Goal: Task Accomplishment & Management: Manage account settings

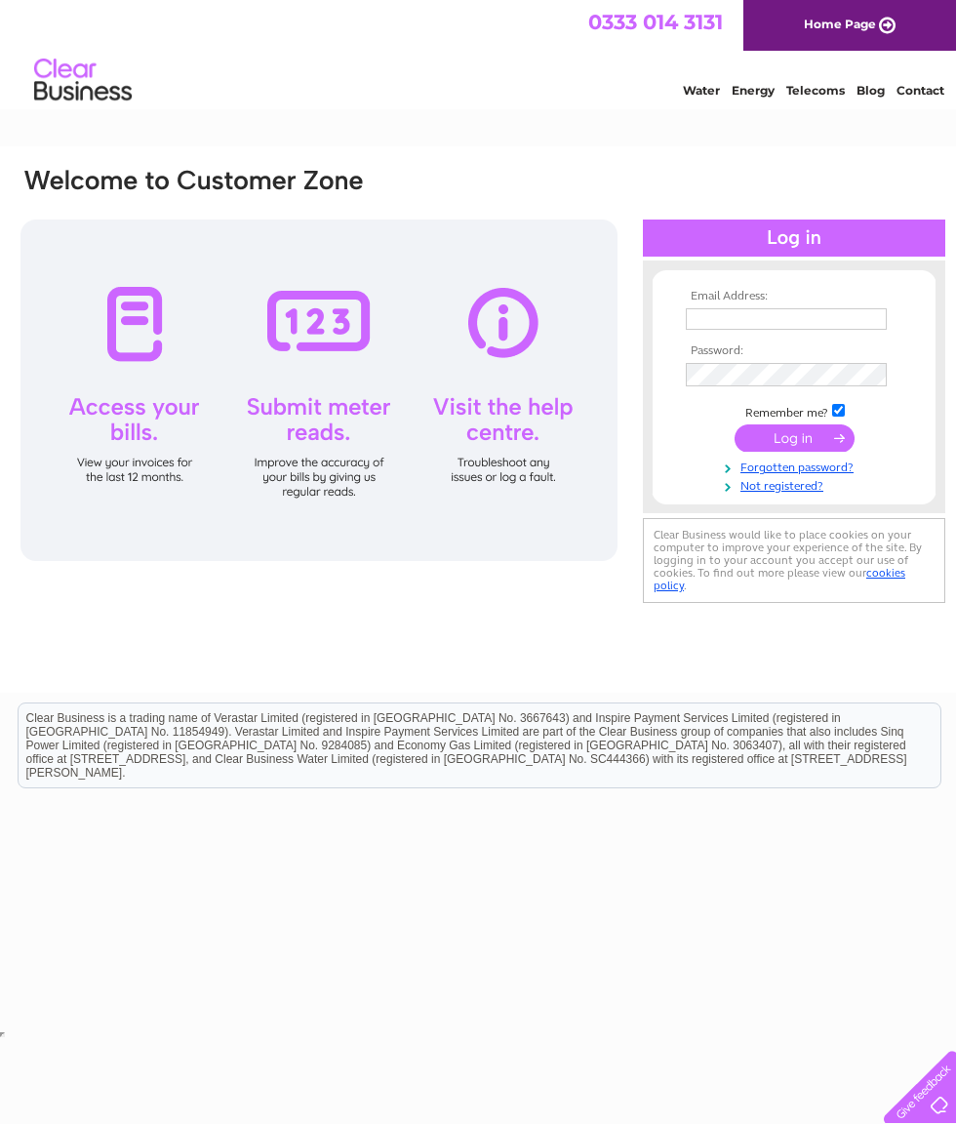
click at [750, 308] on input "text" at bounding box center [786, 318] width 201 height 21
type input "jilltrace63@gmail.com"
click at [807, 432] on input "submit" at bounding box center [795, 439] width 120 height 27
click at [801, 440] on input "submit" at bounding box center [795, 437] width 120 height 27
click at [798, 442] on input "submit" at bounding box center [795, 437] width 120 height 27
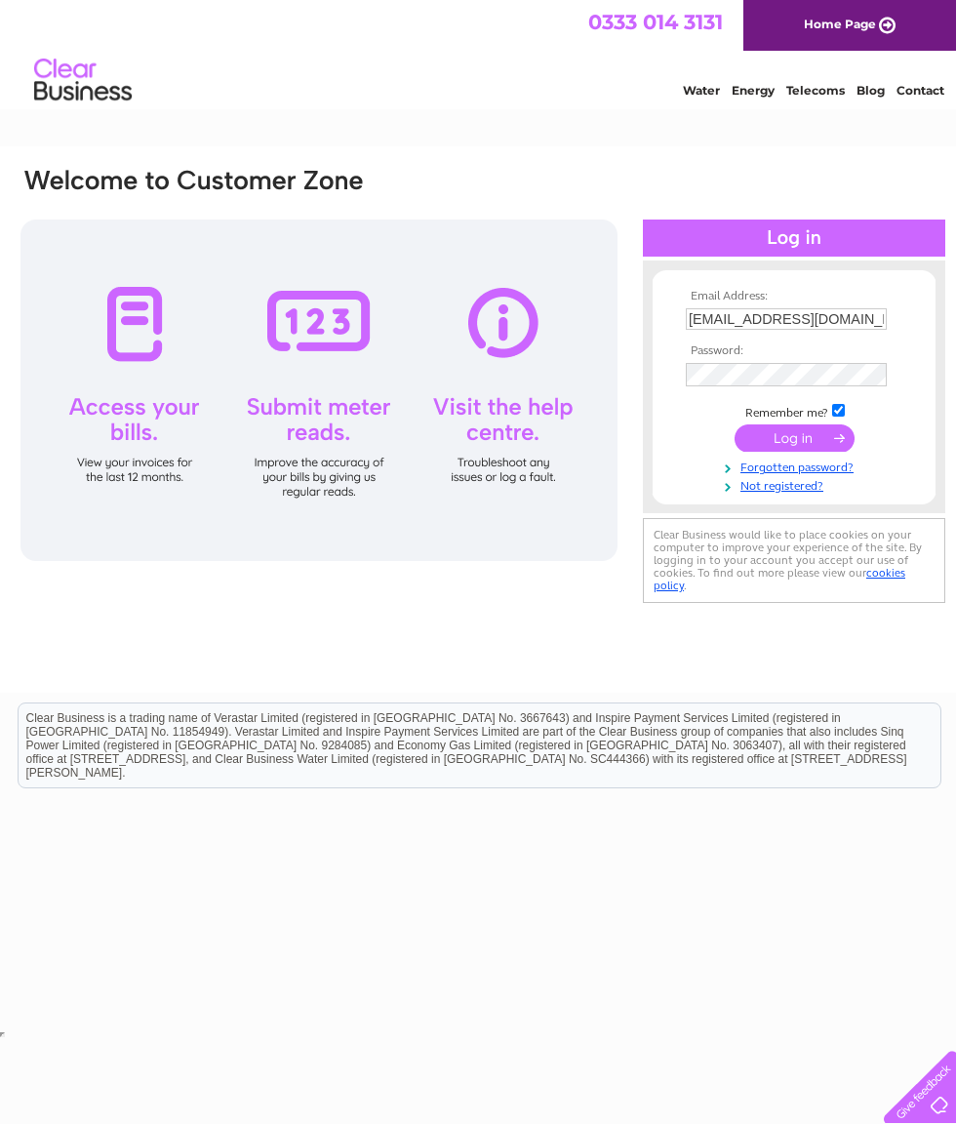
click at [804, 442] on input "submit" at bounding box center [795, 437] width 120 height 27
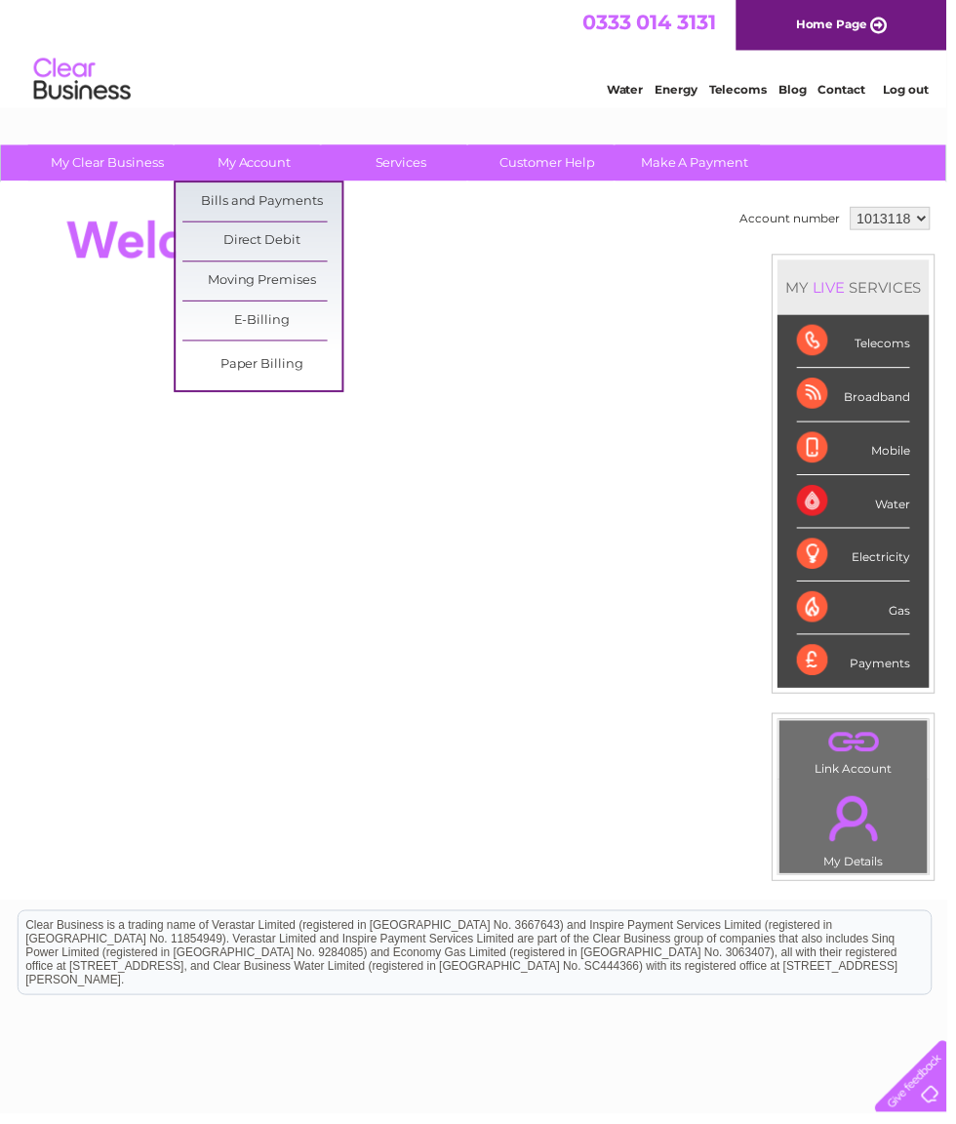
click at [299, 201] on link "Bills and Payments" at bounding box center [264, 203] width 161 height 39
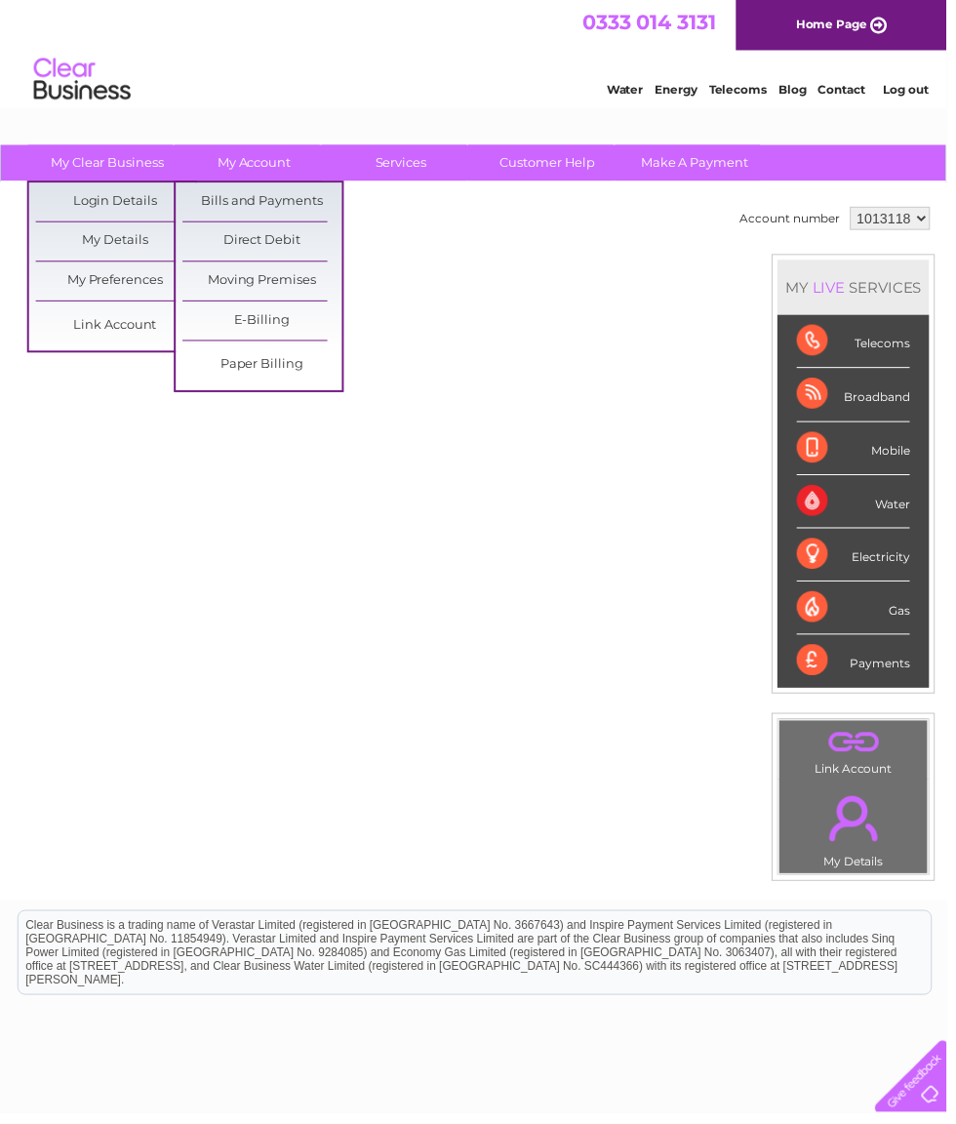
click at [99, 152] on link "My Clear Business" at bounding box center [108, 164] width 161 height 36
click at [130, 209] on link "Login Details" at bounding box center [116, 203] width 161 height 39
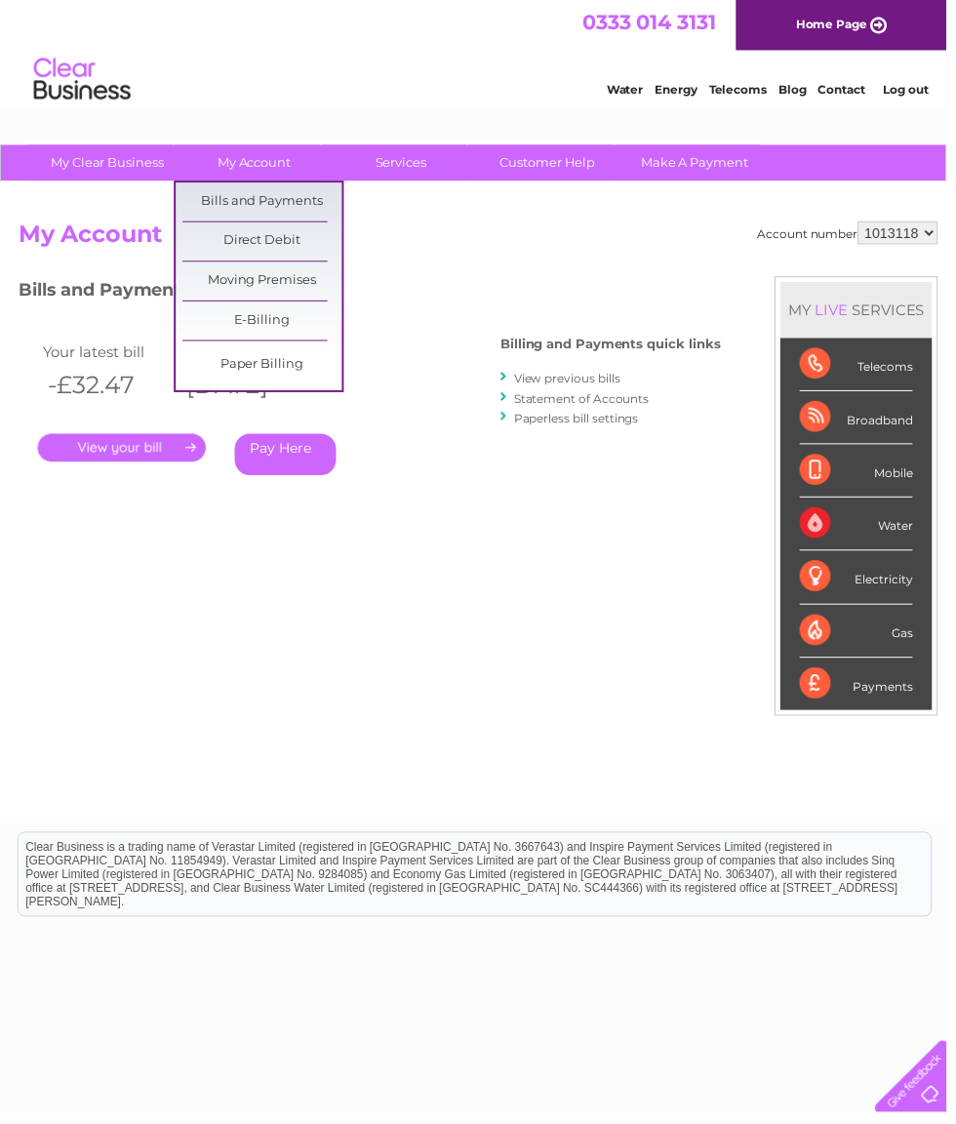
click at [271, 198] on link "Bills and Payments" at bounding box center [264, 203] width 161 height 39
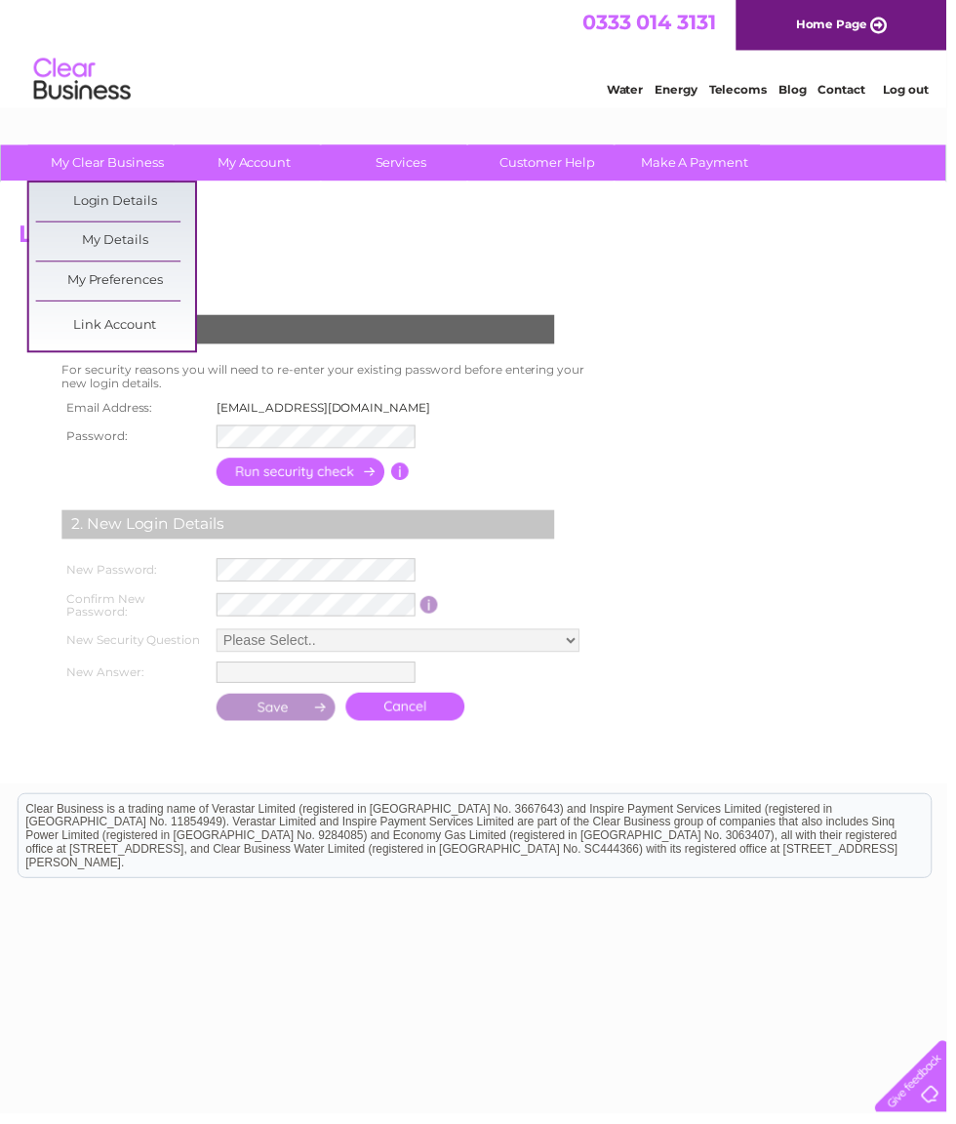
click at [157, 246] on link "My Details" at bounding box center [116, 243] width 161 height 39
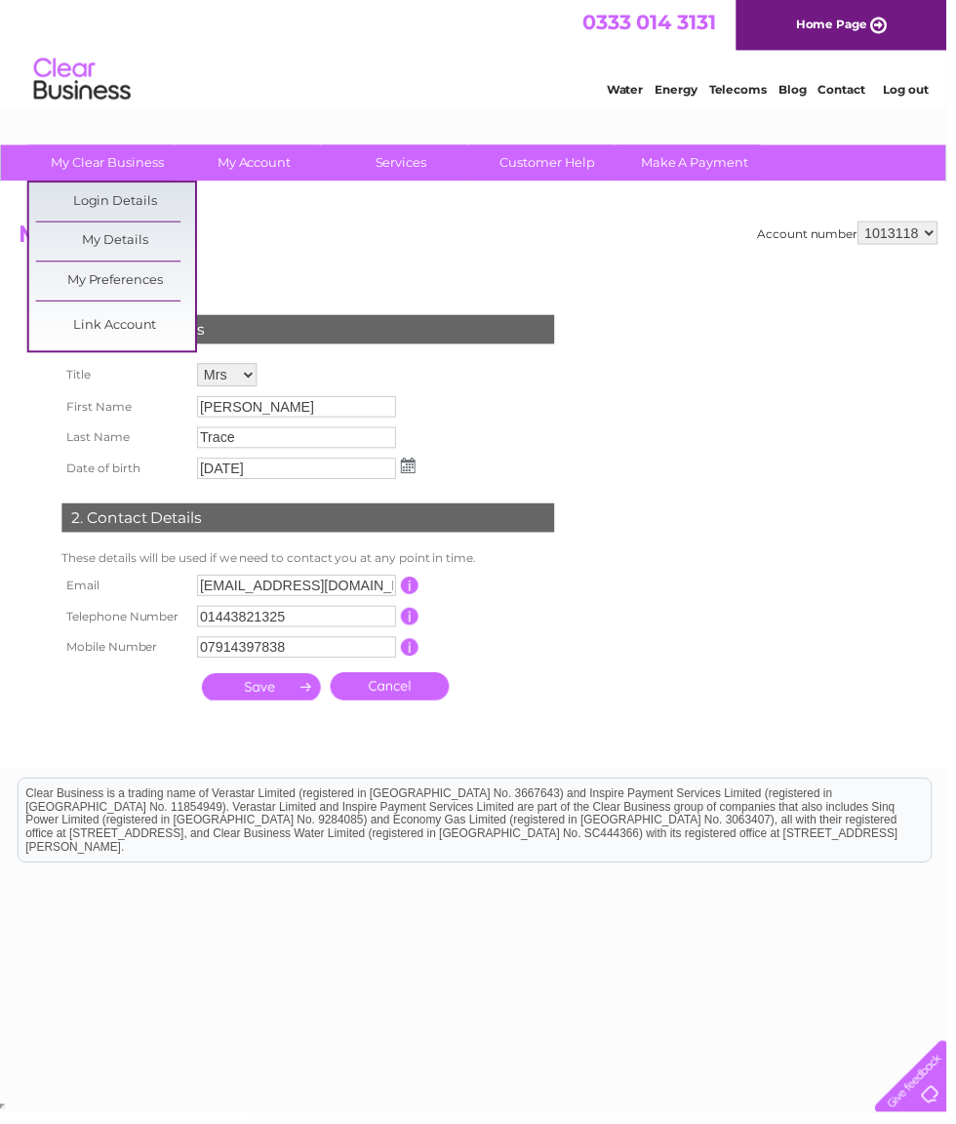
click at [166, 242] on link "My Details" at bounding box center [116, 243] width 161 height 39
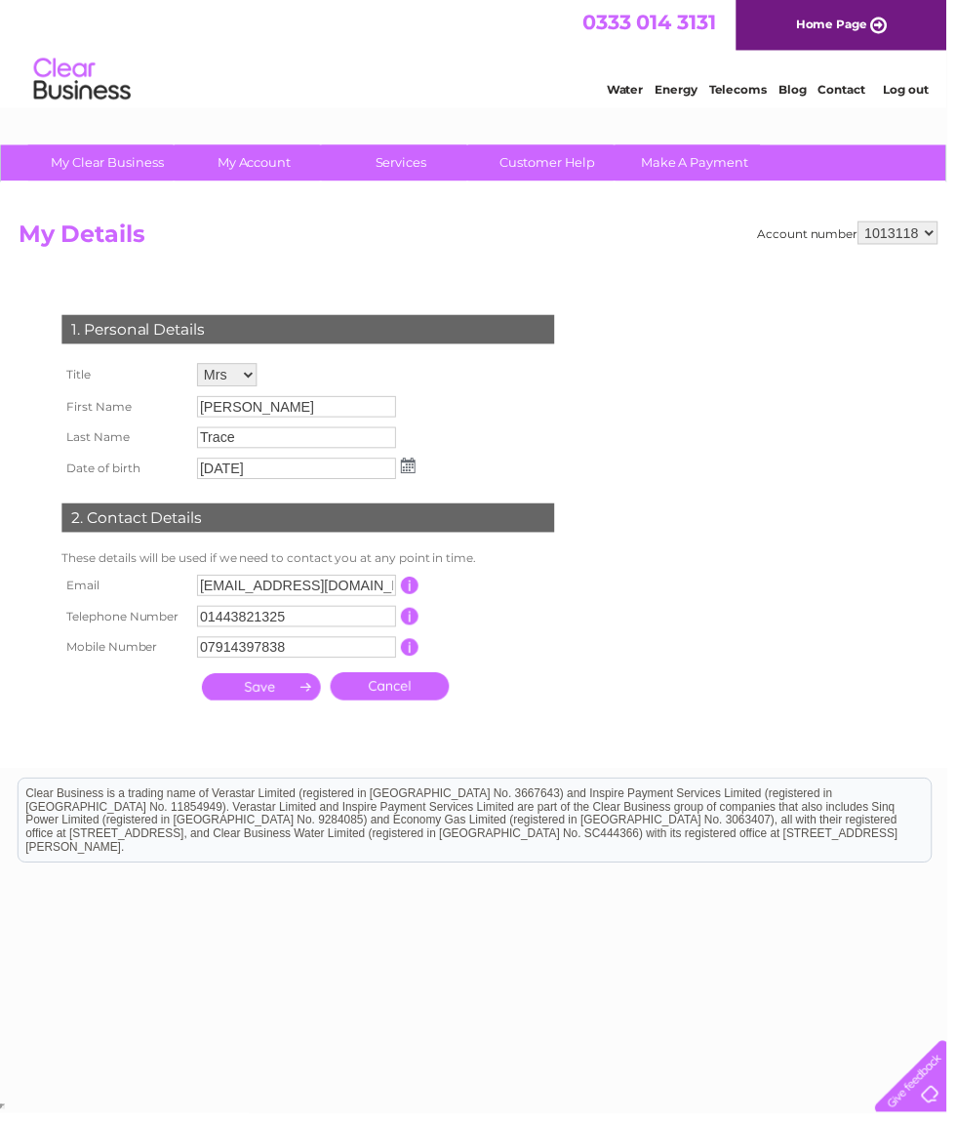
click at [927, 85] on link "Log out" at bounding box center [915, 90] width 46 height 15
